Goal: Task Accomplishment & Management: Complete application form

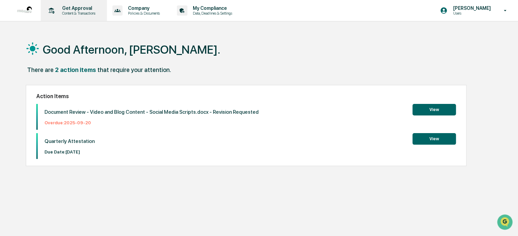
click at [75, 12] on p "Content & Transactions" at bounding box center [78, 13] width 42 height 5
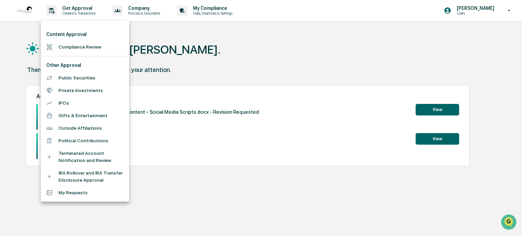
click at [92, 46] on li "Compliance Review" at bounding box center [85, 47] width 88 height 13
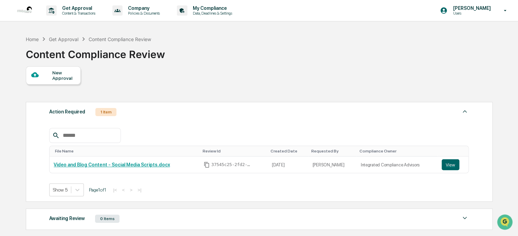
click at [70, 75] on div "New Approval" at bounding box center [63, 75] width 23 height 11
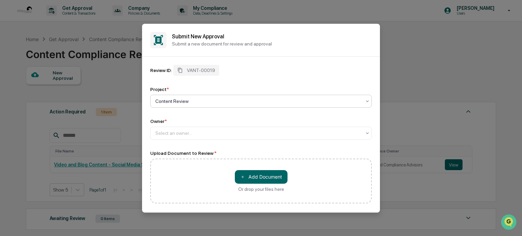
click at [195, 101] on div at bounding box center [258, 101] width 206 height 7
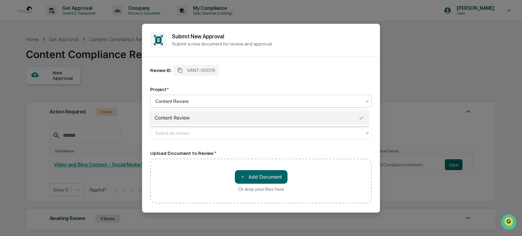
click at [195, 118] on div "Content Review" at bounding box center [258, 118] width 217 height 14
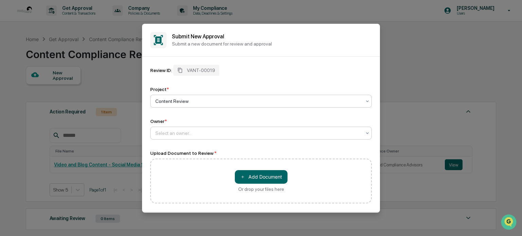
click at [194, 134] on div at bounding box center [258, 133] width 206 height 7
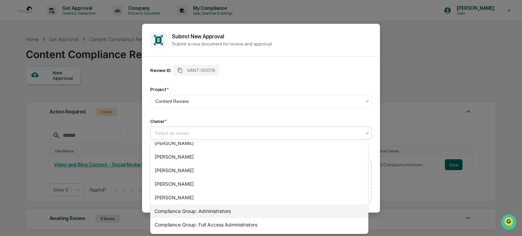
scroll to position [128, 0]
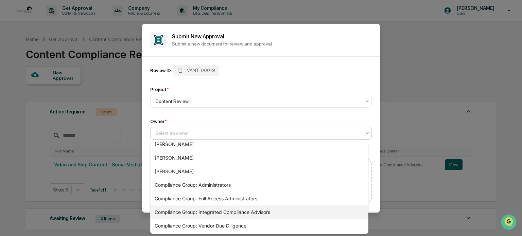
click at [268, 212] on div "Compliance Group: Integrated Compliance Advisors" at bounding box center [258, 213] width 217 height 14
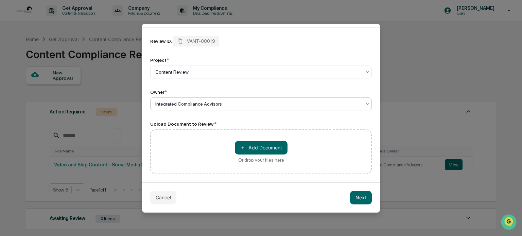
scroll to position [30, 0]
click at [217, 153] on div "＋ Add Document Or drop your files here" at bounding box center [260, 151] width 221 height 45
click at [247, 151] on button "＋ Add Document" at bounding box center [261, 148] width 53 height 14
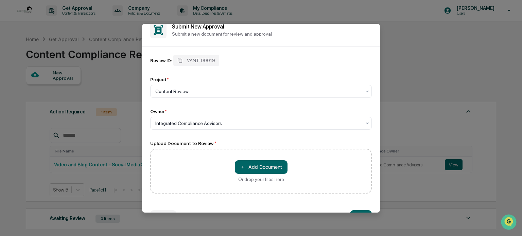
scroll to position [0, 0]
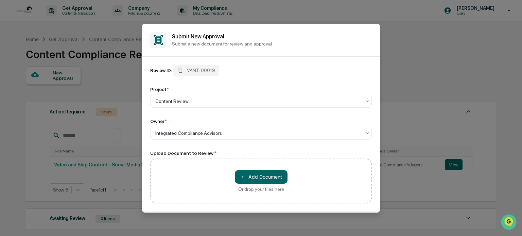
click at [199, 41] on p "Submit a new document for review and approval" at bounding box center [272, 43] width 200 height 5
click at [202, 70] on span "VANT-00019" at bounding box center [201, 70] width 28 height 5
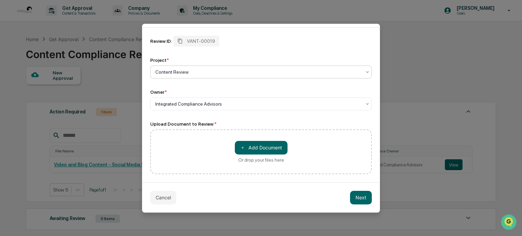
click at [230, 73] on div at bounding box center [258, 72] width 206 height 7
click at [262, 56] on div "Review ID: VANT-00019 Project * Content Review Owner * Integrated Compliance Ad…" at bounding box center [260, 73] width 221 height 75
click at [263, 147] on button "＋ Add Document" at bounding box center [261, 148] width 53 height 14
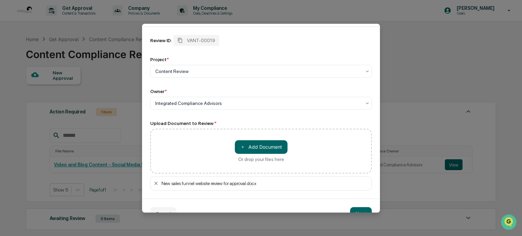
scroll to position [47, 0]
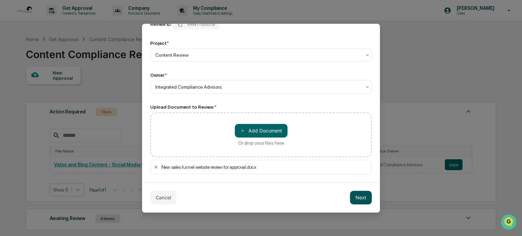
click at [358, 197] on button "Next" at bounding box center [361, 198] width 22 height 14
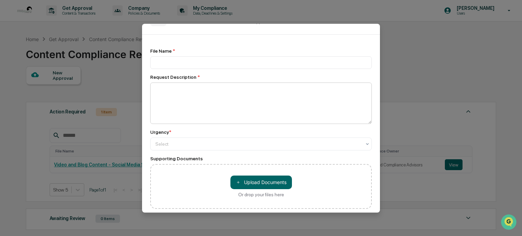
scroll to position [0, 0]
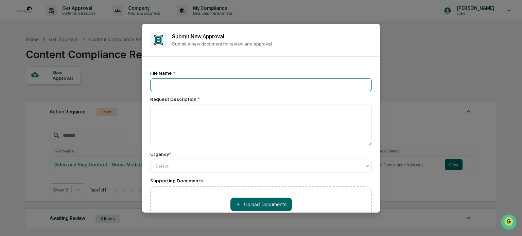
click at [180, 87] on input at bounding box center [260, 84] width 221 height 13
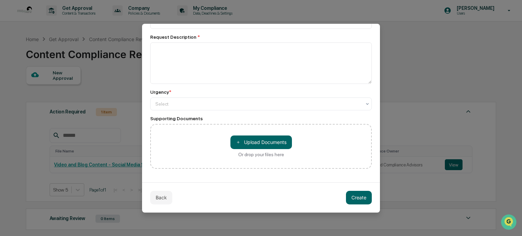
click at [332, 117] on div "Supporting Documents" at bounding box center [260, 118] width 221 height 5
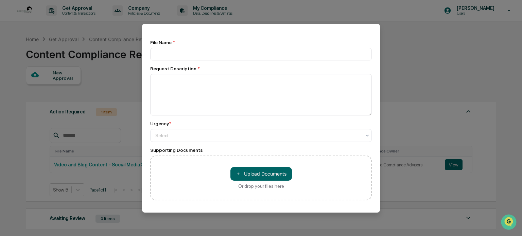
scroll to position [0, 0]
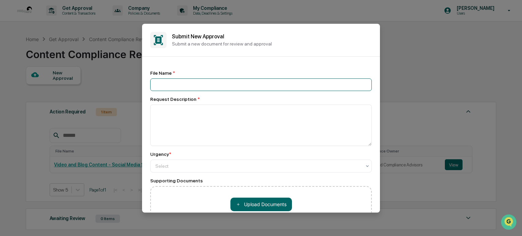
click at [197, 86] on input at bounding box center [260, 84] width 221 height 13
click at [181, 88] on input at bounding box center [260, 84] width 221 height 13
type input "**********"
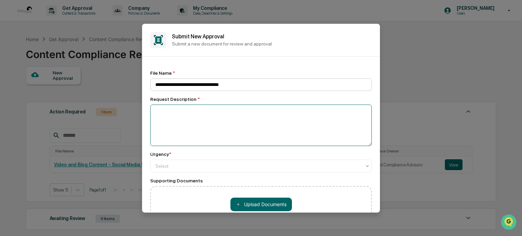
type textarea "*"
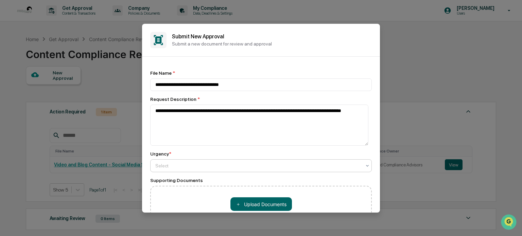
click at [191, 166] on div at bounding box center [258, 165] width 206 height 7
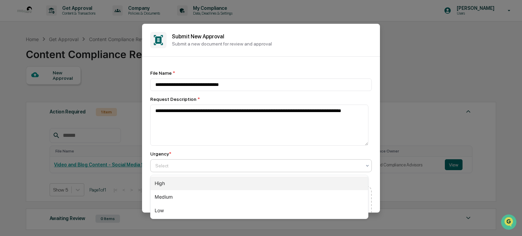
click at [184, 180] on div "High" at bounding box center [258, 184] width 217 height 14
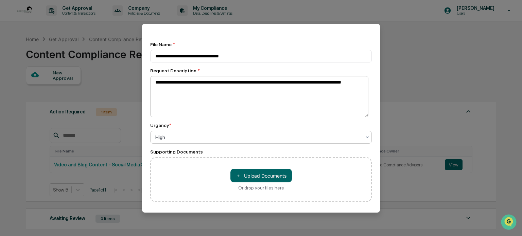
scroll to position [63, 0]
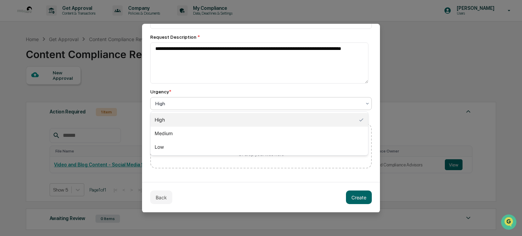
click at [202, 103] on div at bounding box center [258, 103] width 206 height 7
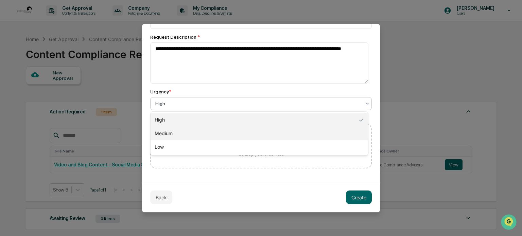
click at [190, 134] on div "Medium" at bounding box center [258, 134] width 217 height 14
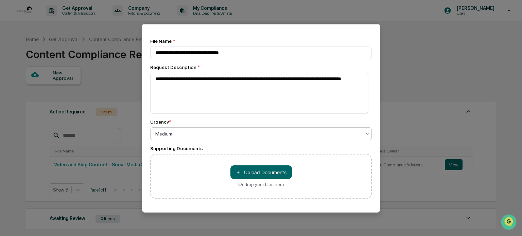
scroll to position [0, 0]
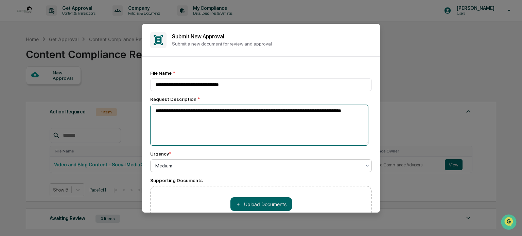
click at [196, 129] on textarea "**********" at bounding box center [259, 125] width 218 height 41
click at [171, 118] on textarea "**********" at bounding box center [259, 125] width 218 height 41
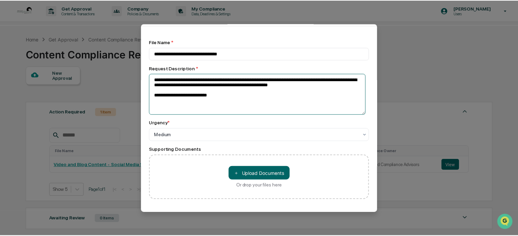
scroll to position [63, 0]
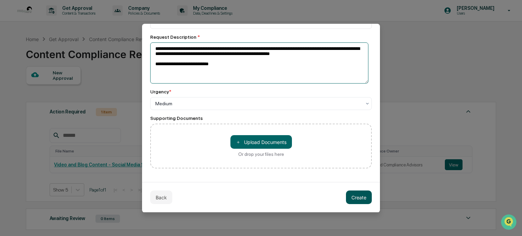
type textarea "**********"
click at [358, 198] on button "Create" at bounding box center [359, 198] width 26 height 14
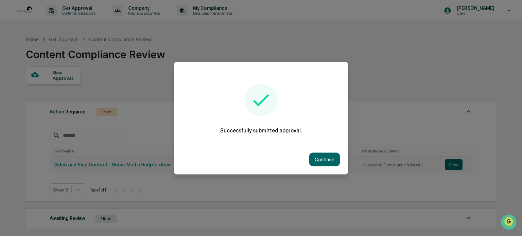
drag, startPoint x: 320, startPoint y: 160, endPoint x: 323, endPoint y: 158, distance: 3.9
click at [322, 159] on button "Continue" at bounding box center [324, 160] width 31 height 14
